Goal: Feedback & Contribution: Submit feedback/report problem

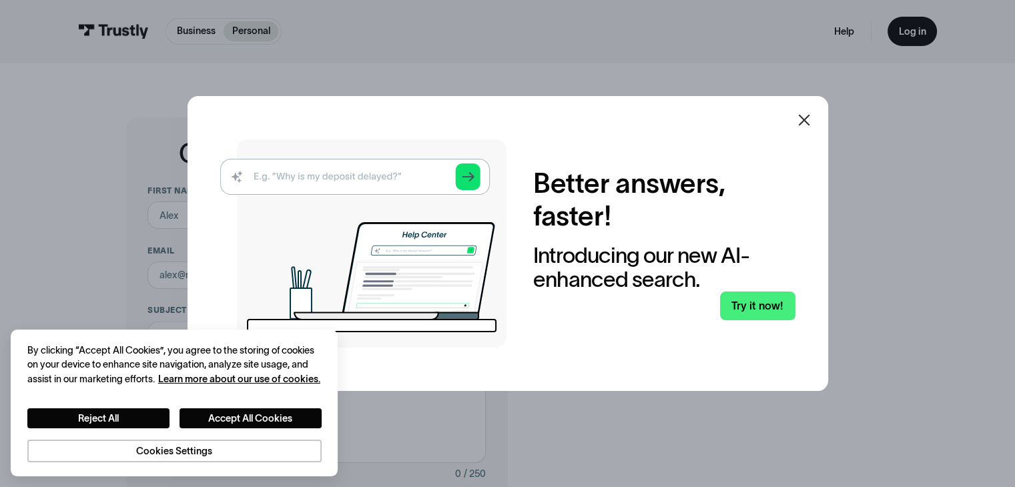
click at [802, 123] on icon at bounding box center [804, 120] width 16 height 16
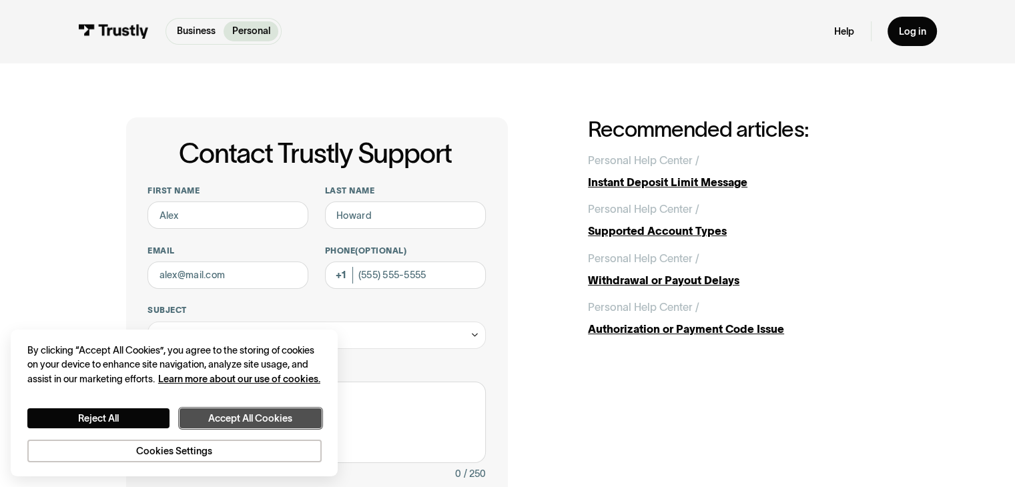
click at [216, 417] on button "Accept All Cookies" at bounding box center [251, 419] width 142 height 21
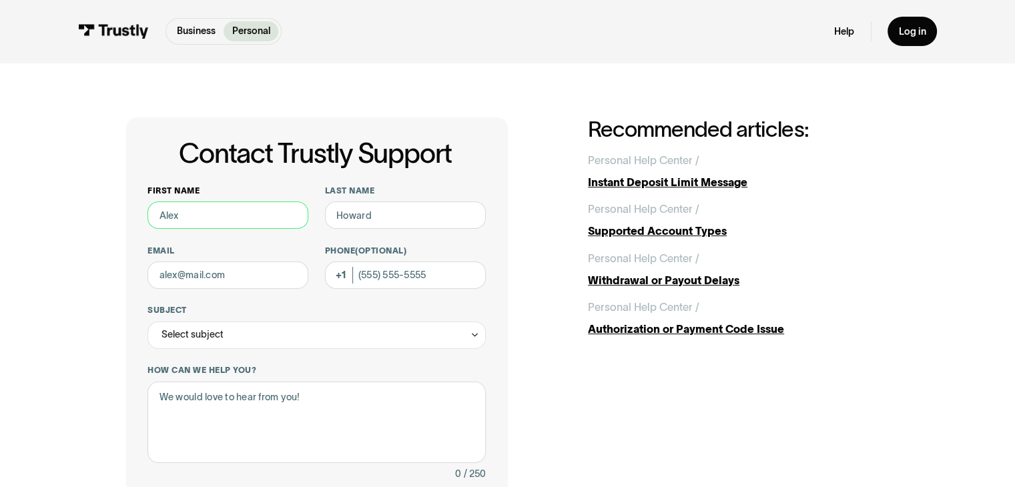
click at [194, 221] on input "First name" at bounding box center [228, 215] width 161 height 27
type input "Gabe"
click at [378, 220] on input "Last name" at bounding box center [405, 215] width 161 height 27
type input "Luzuriaga"
type input "gabeluzuriaga2020@gmail.com"
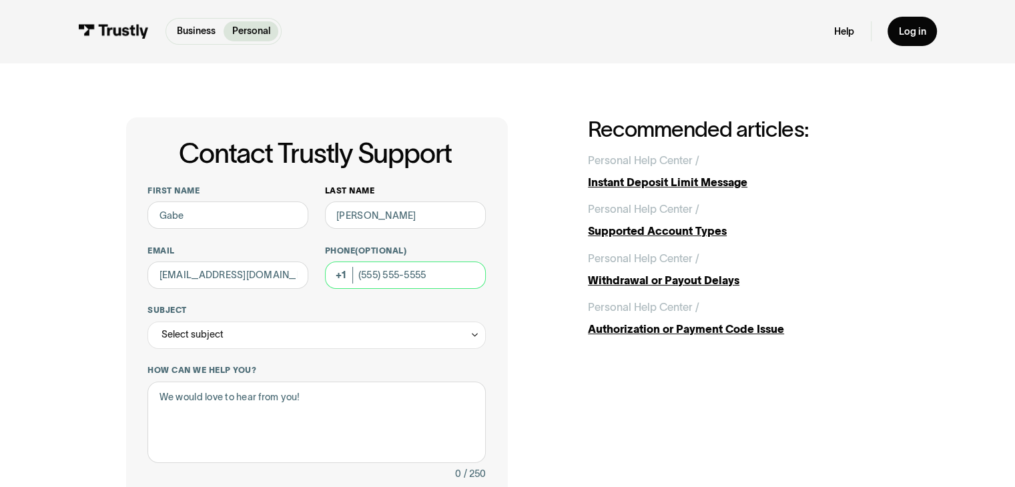
type input "(201) 587-3877"
click at [259, 338] on div "Select subject" at bounding box center [317, 335] width 338 height 27
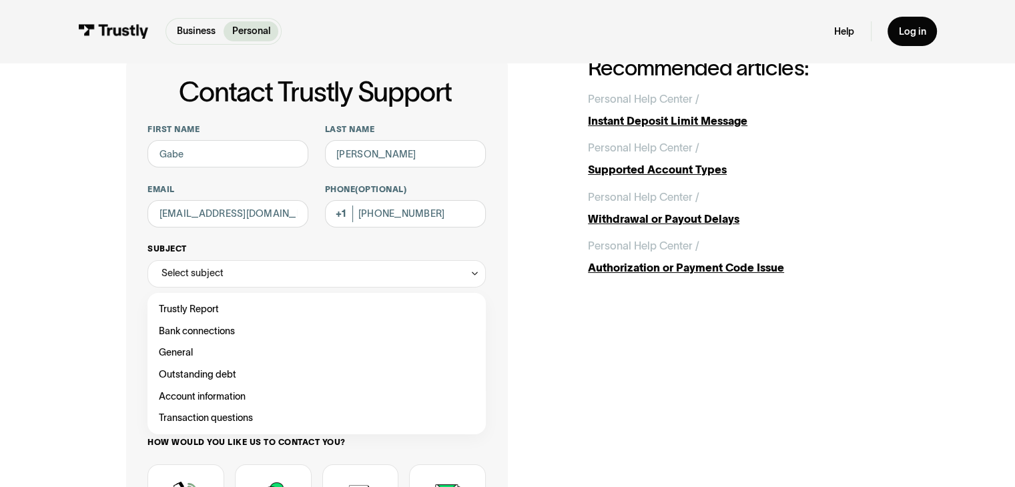
scroll to position [65, 0]
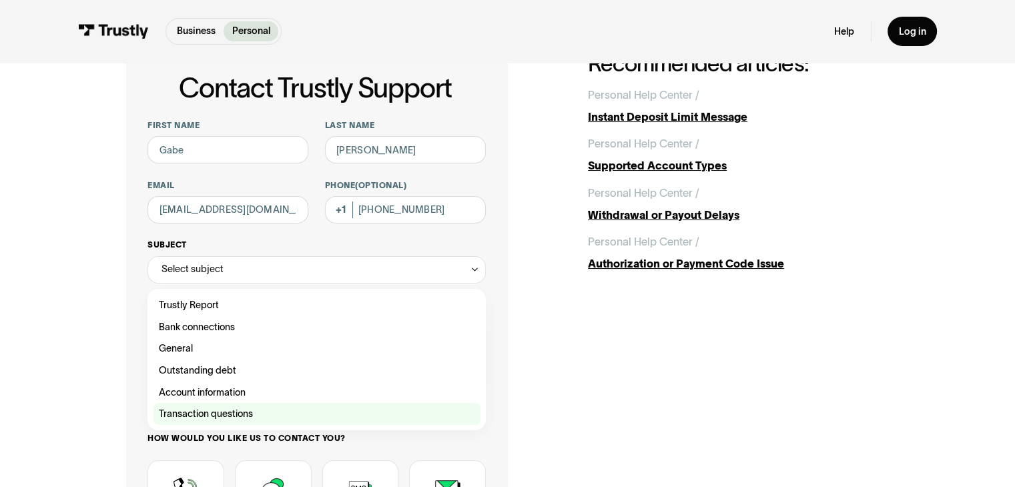
click at [246, 413] on div "Contact Trustly Support" at bounding box center [317, 414] width 327 height 22
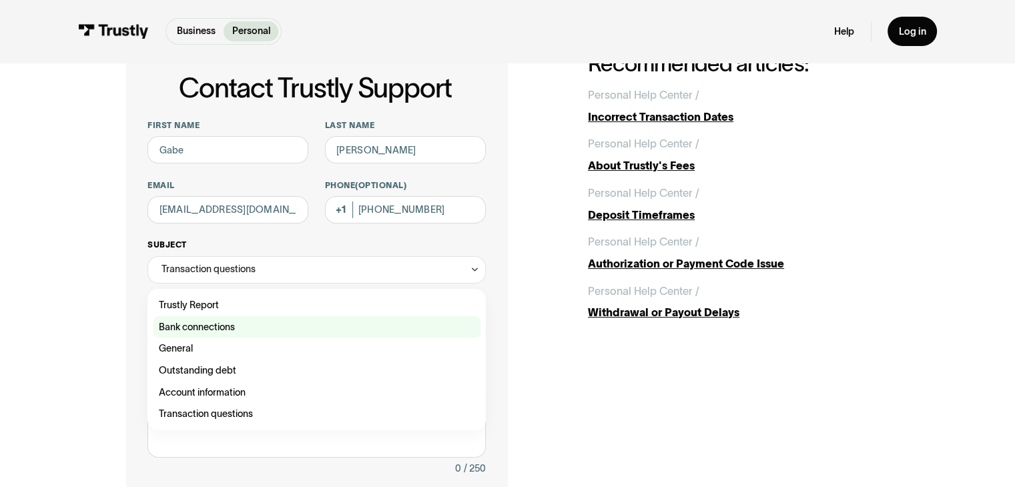
drag, startPoint x: 296, startPoint y: 274, endPoint x: 222, endPoint y: 325, distance: 90.7
click at [222, 325] on div "Contact Trustly Support" at bounding box center [317, 327] width 327 height 22
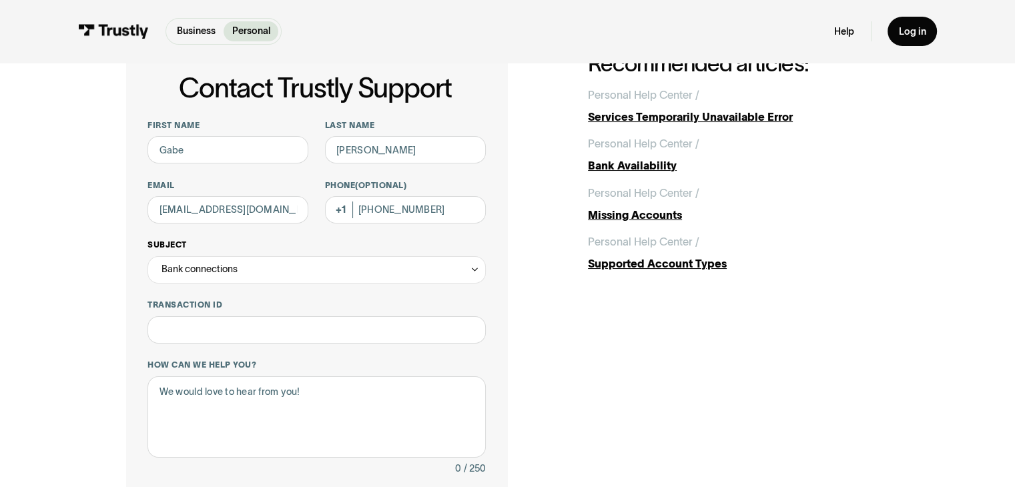
click at [256, 276] on div "Bank connections" at bounding box center [317, 269] width 338 height 27
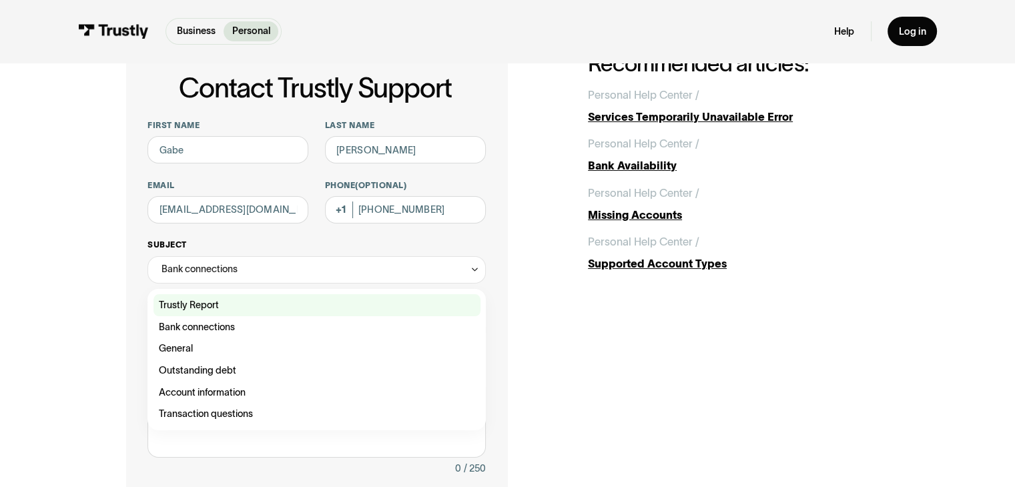
click at [230, 301] on div "Contact Trustly Support" at bounding box center [317, 305] width 327 height 22
type input "**********"
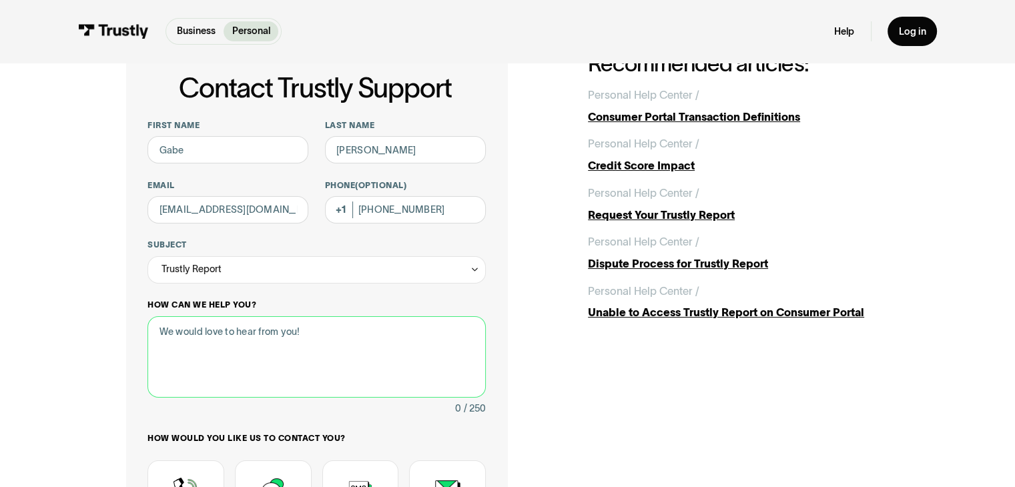
click at [240, 327] on textarea "How can we help you?" at bounding box center [317, 357] width 338 height 82
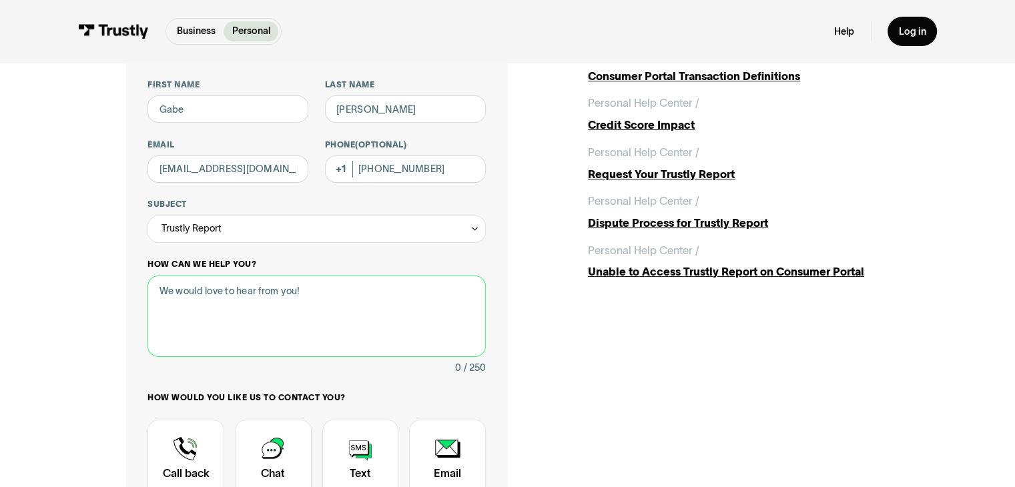
scroll to position [107, 0]
paste textarea "I was recently charged 5 separate times on my card for "RETRY PYMT" (2) and "RE…"
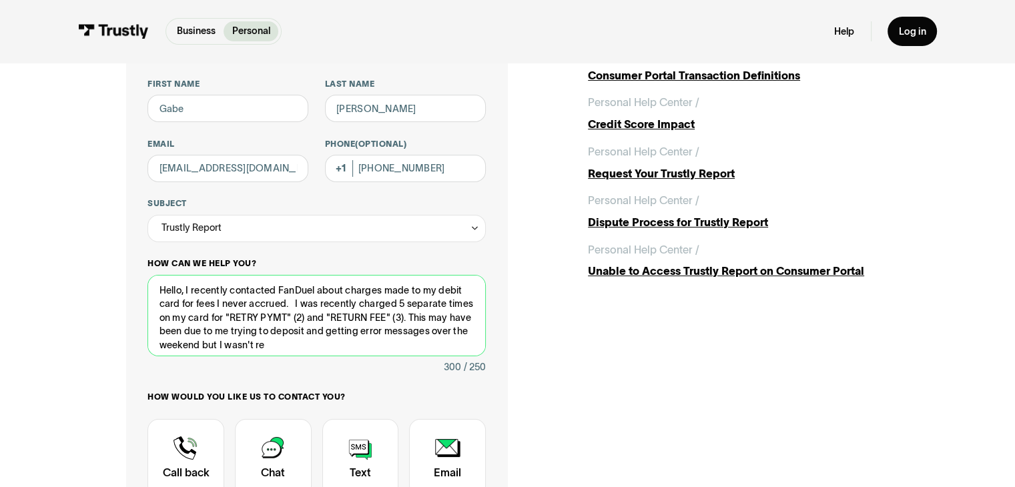
click at [294, 304] on textarea "Hello, I recently contacted FanDuel about charges made to my debit card for fee…" at bounding box center [317, 316] width 338 height 82
type textarea "Hello, I recently contacted FanDuel about charges made to my debit card for fee…"
click at [360, 346] on textarea "Hello, I recently contacted FanDuel about charges made to my debit card for fee…" at bounding box center [317, 316] width 338 height 82
type textarea "**"
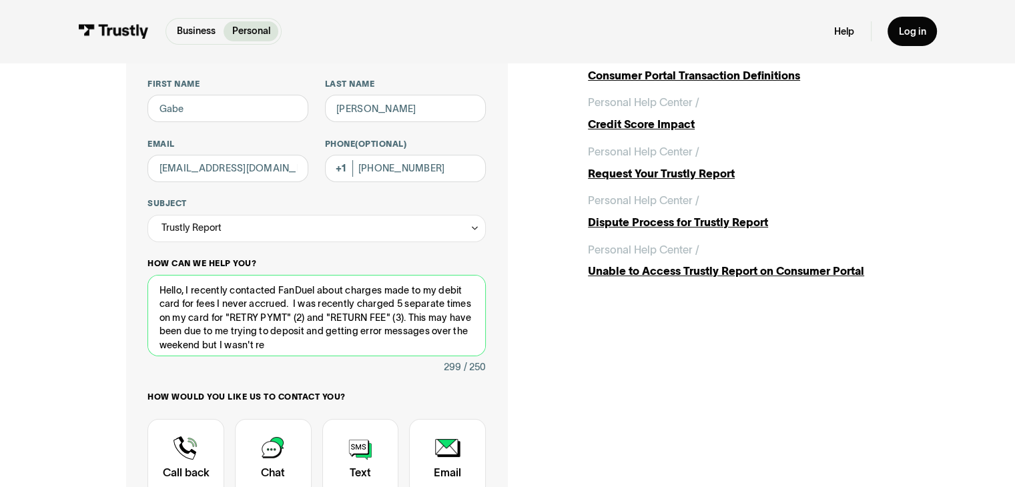
click at [360, 346] on textarea "Hello, I recently contacted FanDuel about charges made to my debit card for fee…" at bounding box center [317, 316] width 338 height 82
click at [381, 343] on textarea "Hello, I recently contacted FanDuel about charges made to my debit card for fee…" at bounding box center [317, 316] width 338 height 82
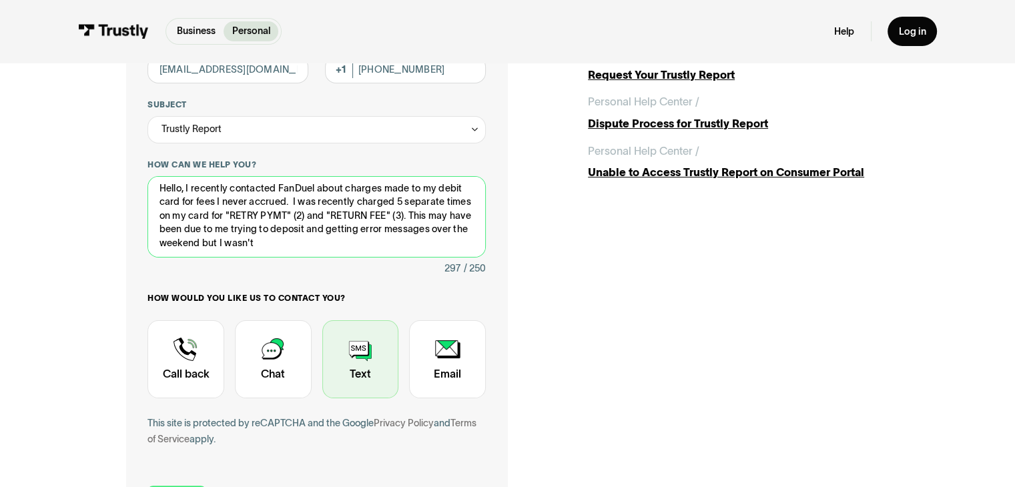
scroll to position [200, 0]
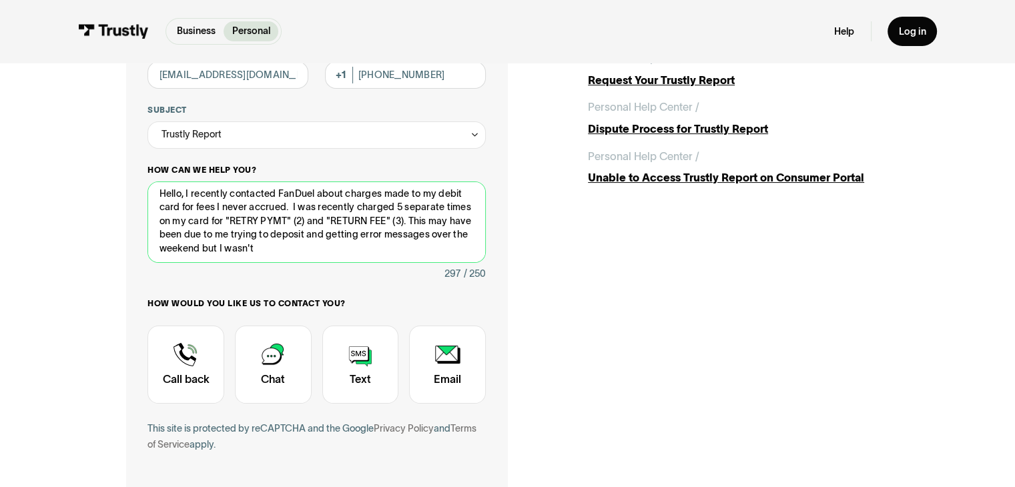
drag, startPoint x: 352, startPoint y: 255, endPoint x: 445, endPoint y: 214, distance: 101.3
drag, startPoint x: 445, startPoint y: 214, endPoint x: 371, endPoint y: 252, distance: 83.0
click at [371, 252] on textarea "Hello, I recently contacted FanDuel about charges made to my debit card for fee…" at bounding box center [317, 223] width 338 height 82
drag, startPoint x: 352, startPoint y: 249, endPoint x: 435, endPoint y: 220, distance: 87.8
click at [435, 220] on textarea "Hello, I recently contacted FanDuel about charges made to my debit card for fee…" at bounding box center [317, 223] width 338 height 82
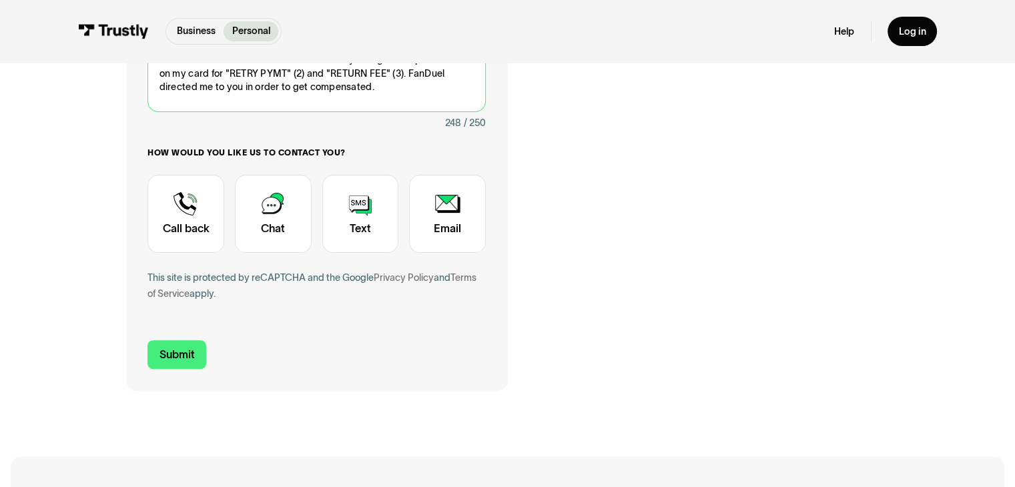
scroll to position [352, 0]
type textarea "Hello, I recently contacted FanDuel about charges made to my debit card for fee…"
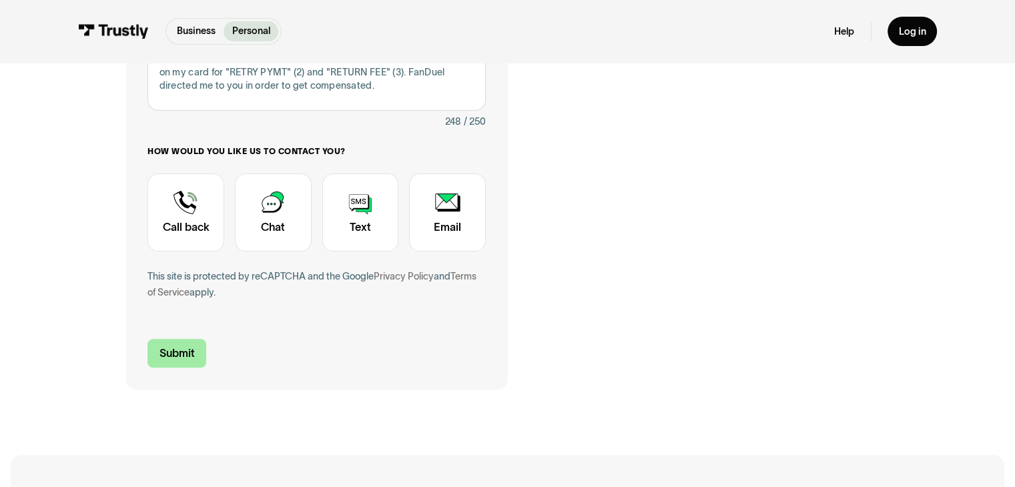
click at [165, 352] on input "Submit" at bounding box center [177, 353] width 59 height 29
click at [173, 352] on input "Submit" at bounding box center [177, 353] width 59 height 29
drag, startPoint x: 190, startPoint y: 350, endPoint x: 121, endPoint y: 398, distance: 83.5
click at [121, 398] on div "**********" at bounding box center [507, 77] width 961 height 734
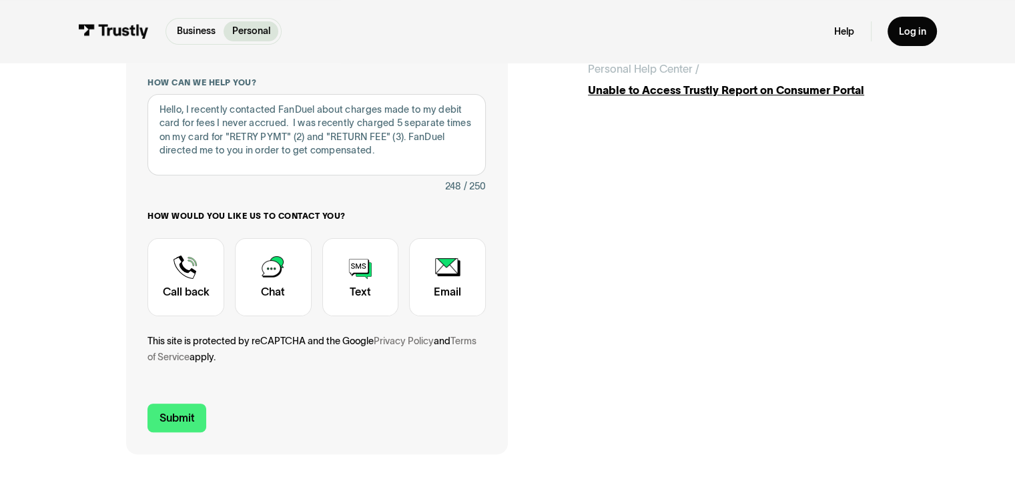
scroll to position [290, 0]
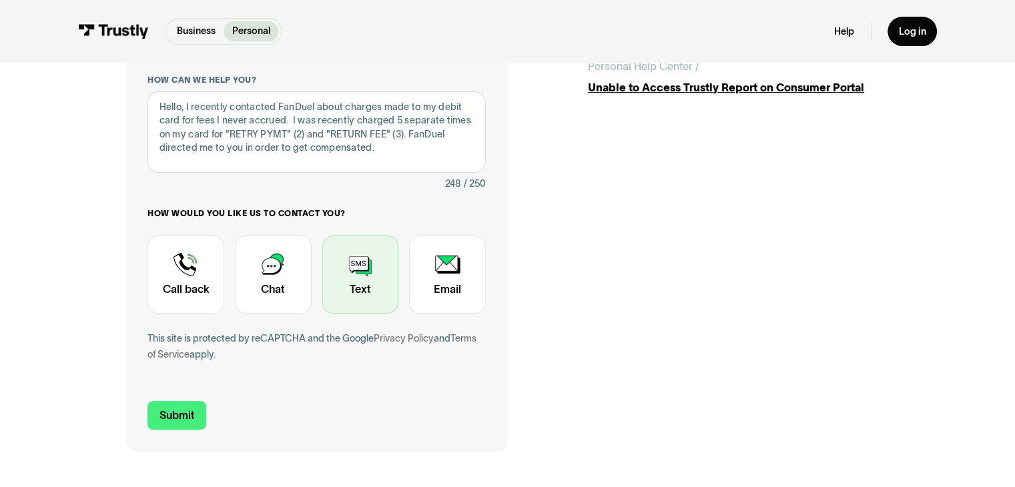
click at [360, 289] on div "Contact Trustly Support" at bounding box center [360, 275] width 77 height 79
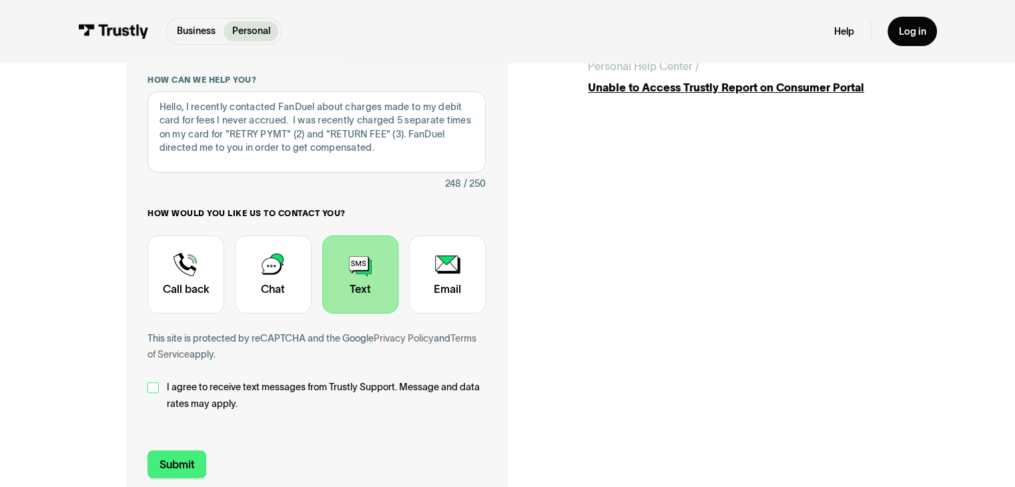
click at [154, 387] on div "Contact Trustly Support" at bounding box center [153, 388] width 11 height 11
click at [429, 292] on div "Contact Trustly Support" at bounding box center [447, 275] width 77 height 79
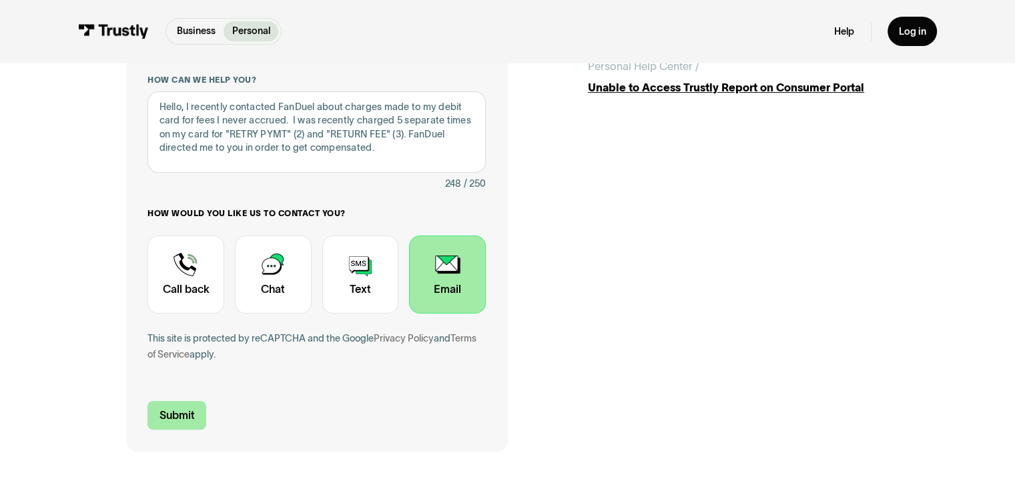
click at [190, 421] on input "Submit" at bounding box center [177, 415] width 59 height 29
type input "+12015873877"
